Goal: Use online tool/utility: Utilize a website feature to perform a specific function

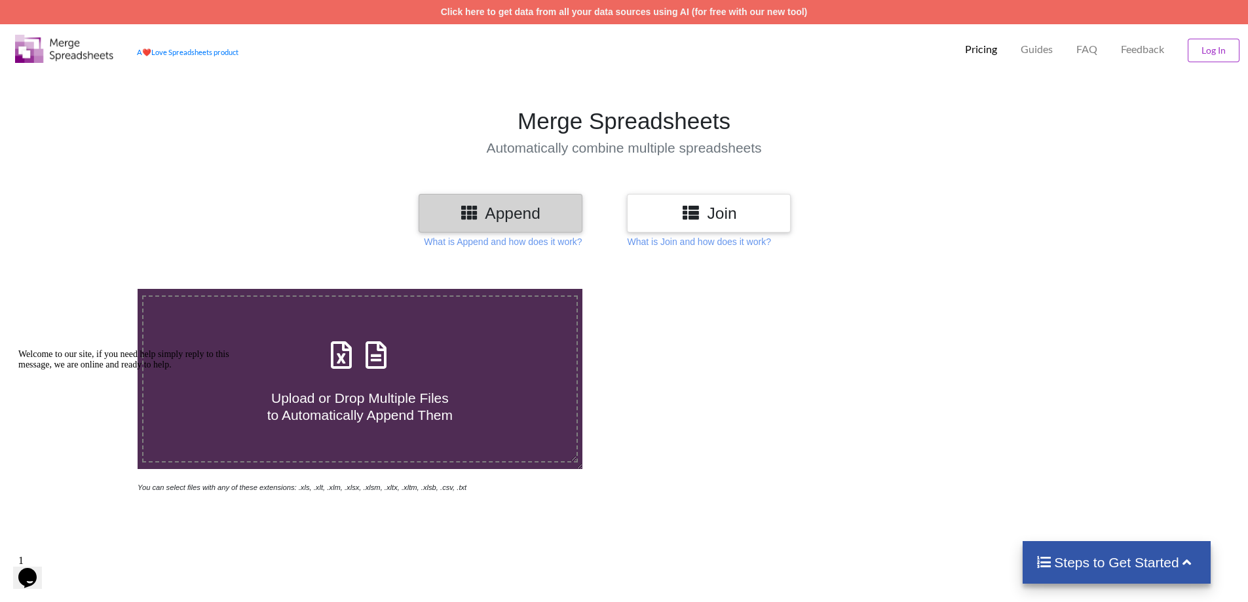
click at [354, 358] on icon at bounding box center [341, 349] width 33 height 28
click at [89, 289] on input "Upload or Drop Multiple Files to Automatically Append Them" at bounding box center [89, 289] width 0 height 0
type input "C:\fakepath\36 [DATE] FY 25-26.XLSX"
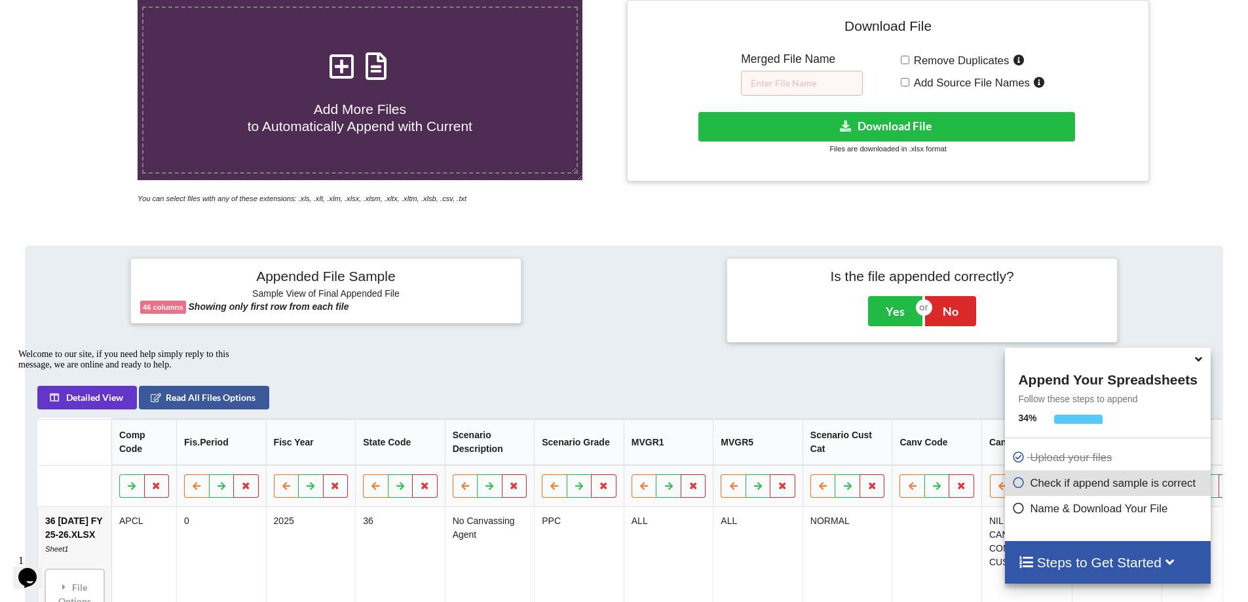
scroll to position [207, 0]
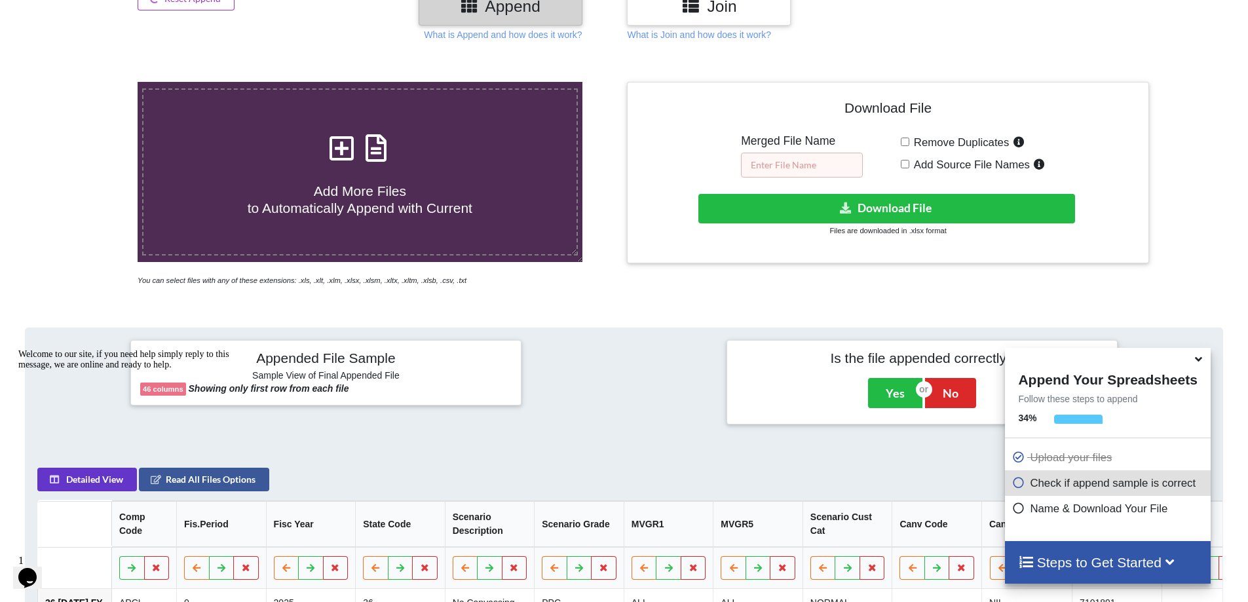
click at [771, 161] on input "text" at bounding box center [802, 165] width 122 height 25
type input "CAC Q1 FY 25-26"
click at [890, 204] on button "Download File" at bounding box center [886, 208] width 377 height 29
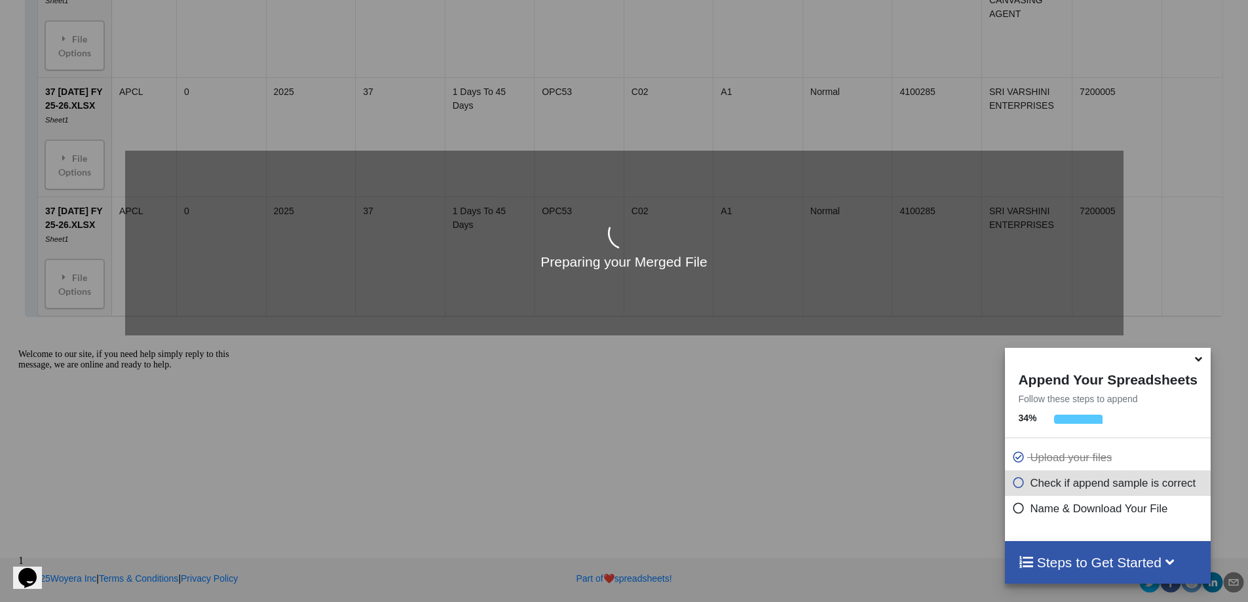
scroll to position [1682, 0]
click at [1198, 363] on icon at bounding box center [1198, 357] width 14 height 12
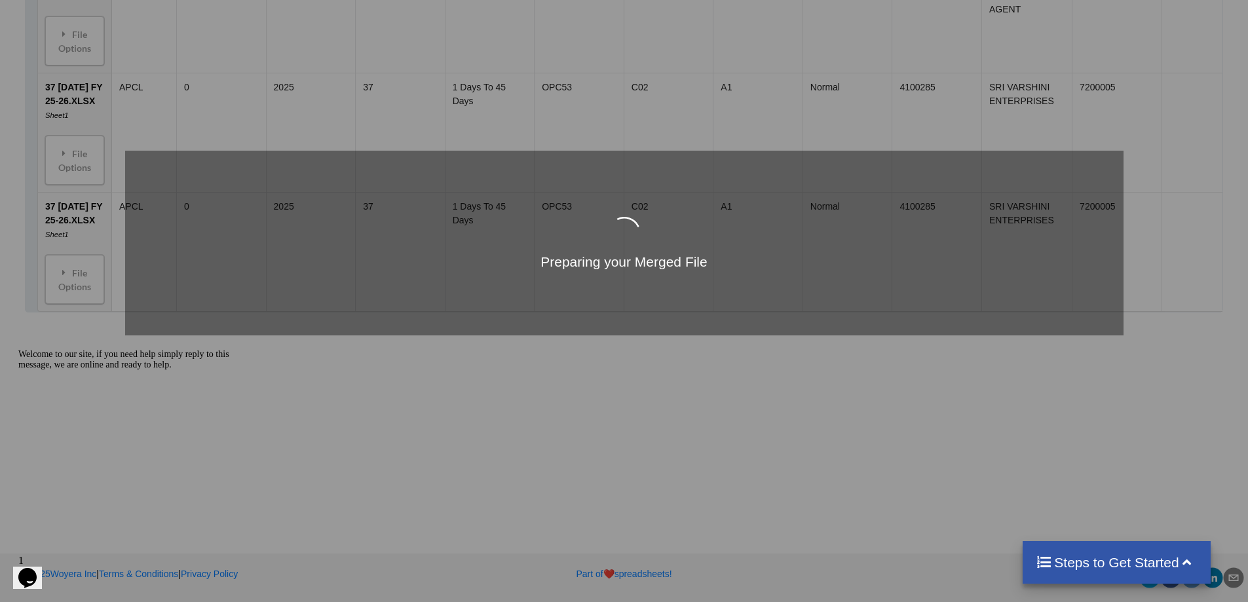
scroll to position [1664, 0]
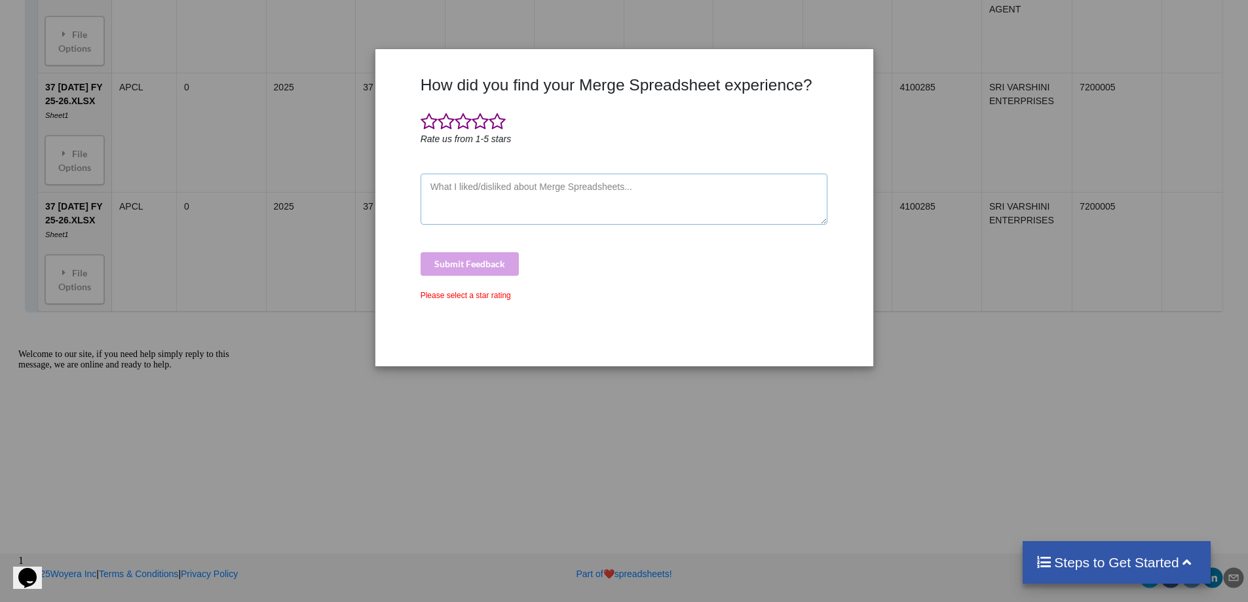
click at [516, 197] on textarea at bounding box center [623, 199] width 407 height 51
click at [481, 121] on span at bounding box center [480, 122] width 17 height 18
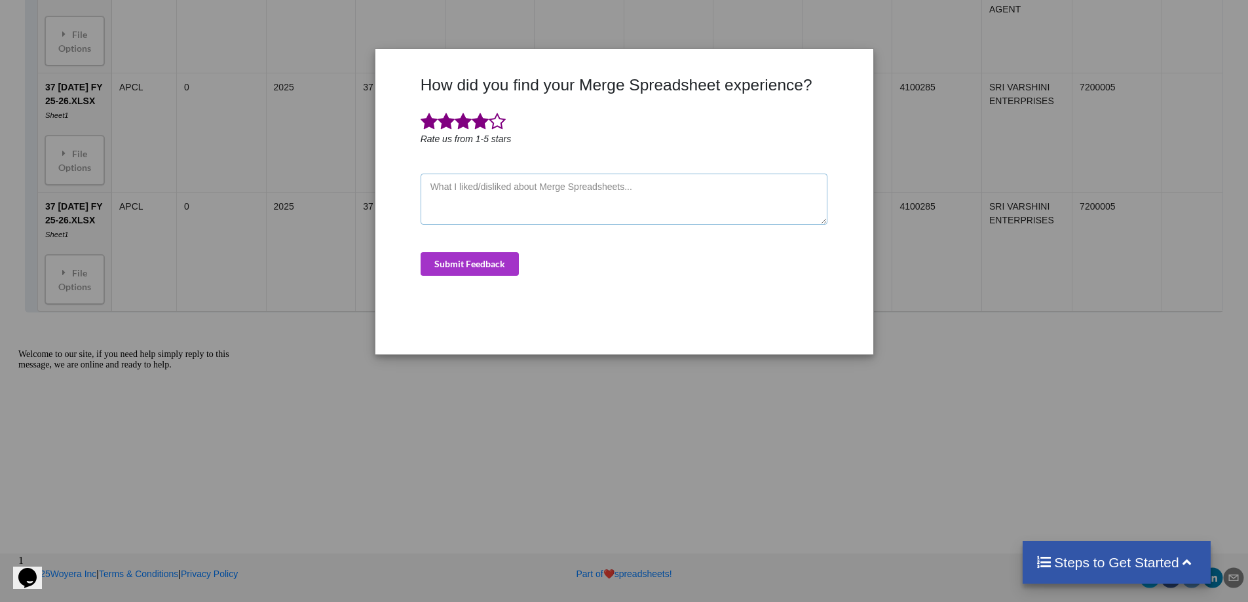
click at [510, 200] on textarea at bounding box center [623, 199] width 407 height 51
type textarea "Good"
click at [491, 255] on button "Submit Feedback" at bounding box center [469, 264] width 98 height 24
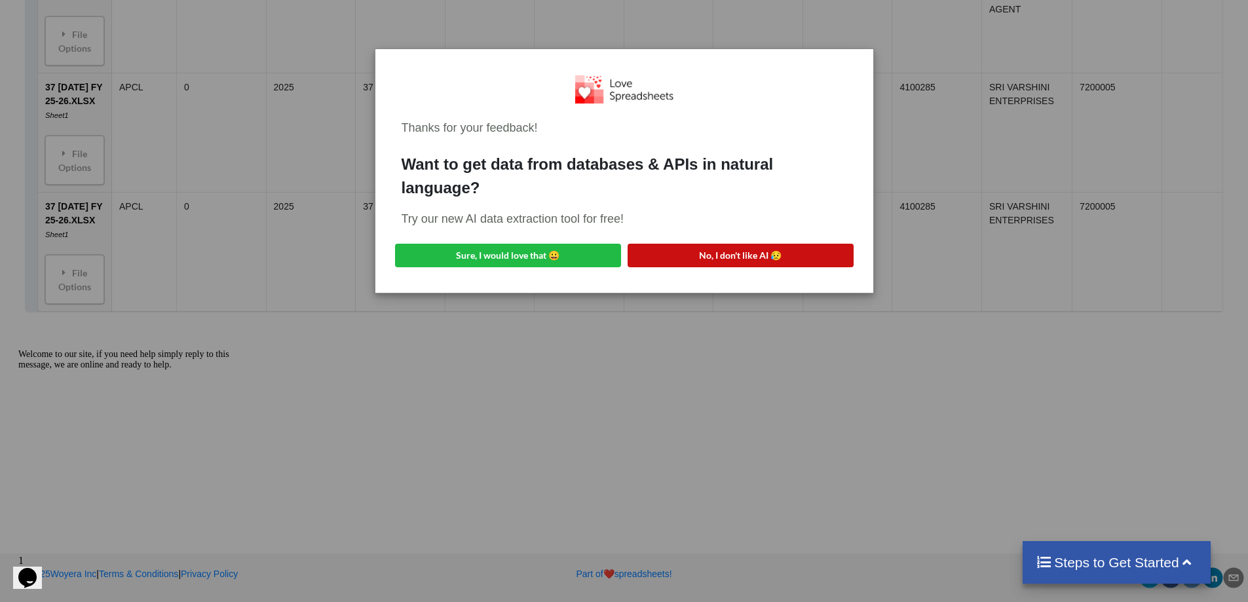
click at [705, 261] on button "No, I don't like AI 😥" at bounding box center [740, 256] width 226 height 24
